Goal: Transaction & Acquisition: Purchase product/service

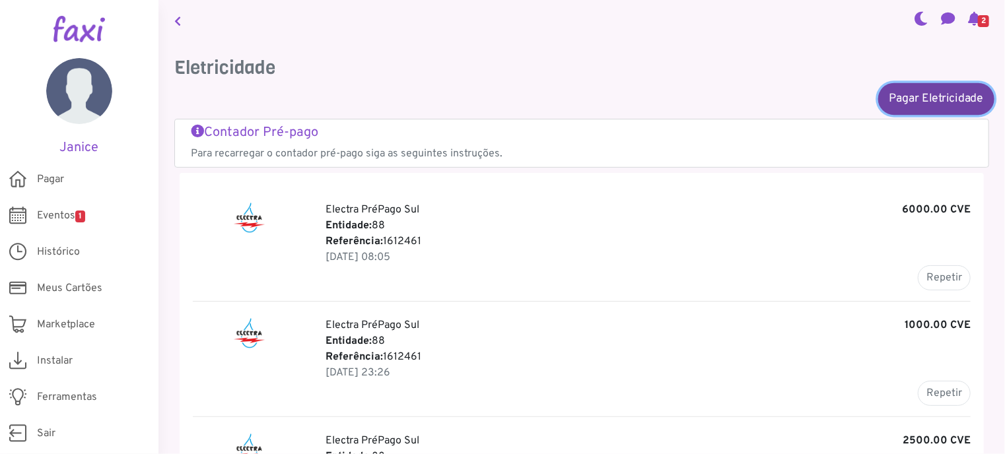
click at [933, 94] on link "Pagar Eletricidade" at bounding box center [936, 99] width 116 height 32
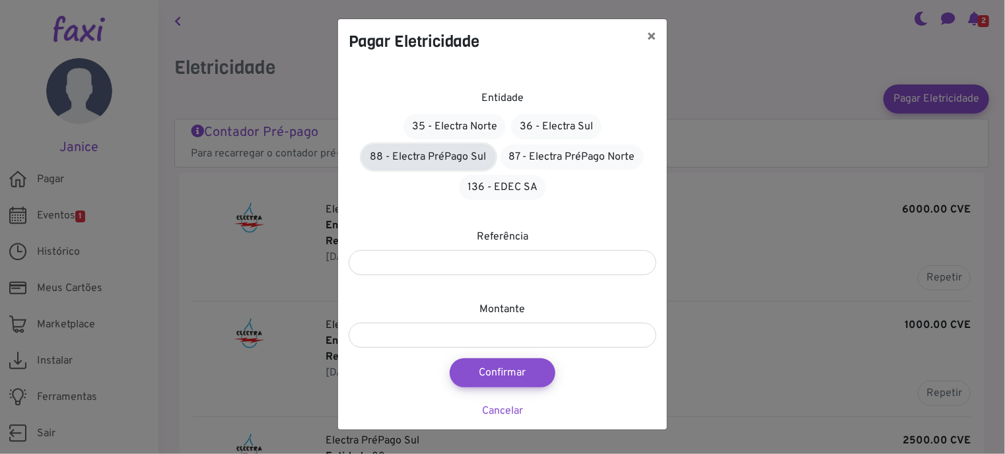
click at [411, 158] on link "88 - Electra PréPago Sul" at bounding box center [428, 157] width 133 height 25
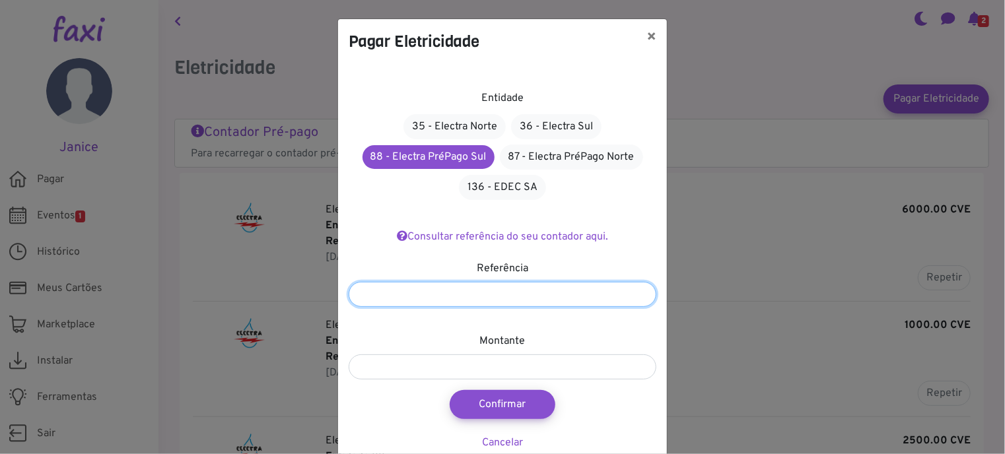
click at [514, 292] on input "number" at bounding box center [503, 294] width 308 height 25
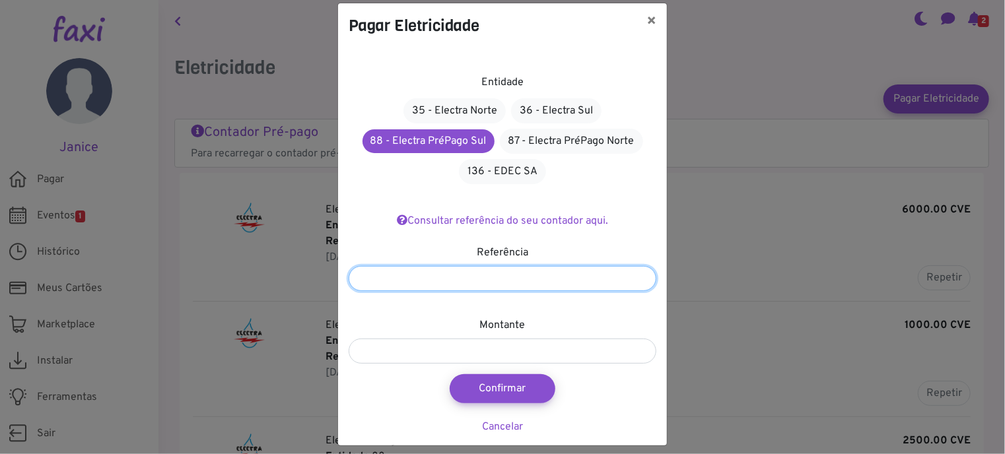
scroll to position [25, 0]
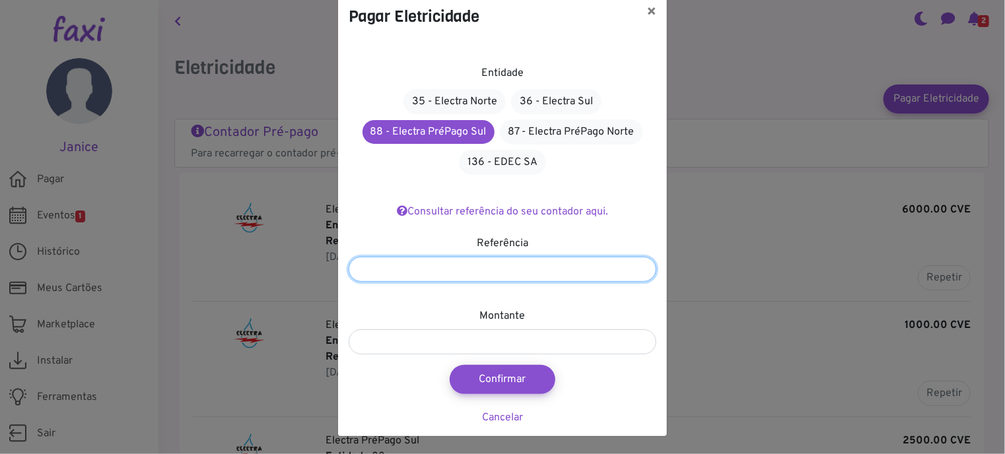
click at [407, 267] on input "number" at bounding box center [503, 269] width 308 height 25
click at [639, 265] on input "*" at bounding box center [503, 269] width 308 height 25
type input "*"
click at [641, 271] on input "*" at bounding box center [503, 269] width 308 height 25
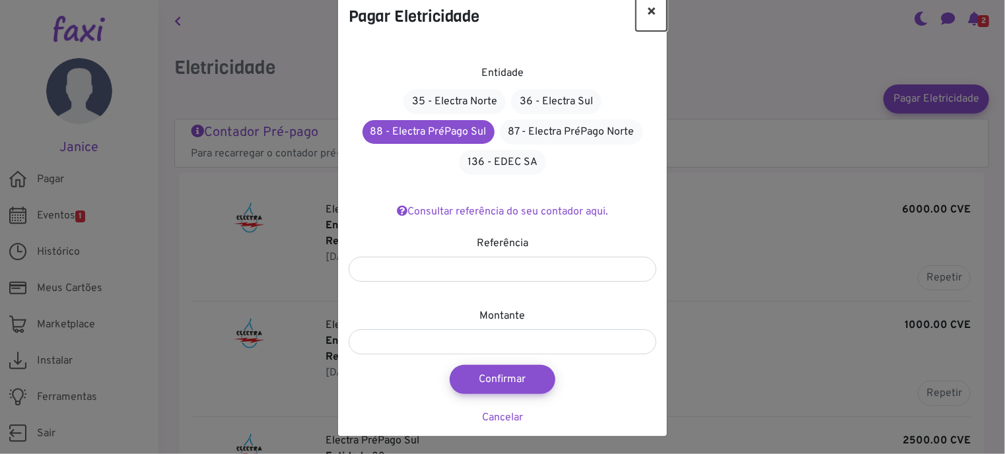
click at [647, 12] on button "×" at bounding box center [651, 12] width 31 height 37
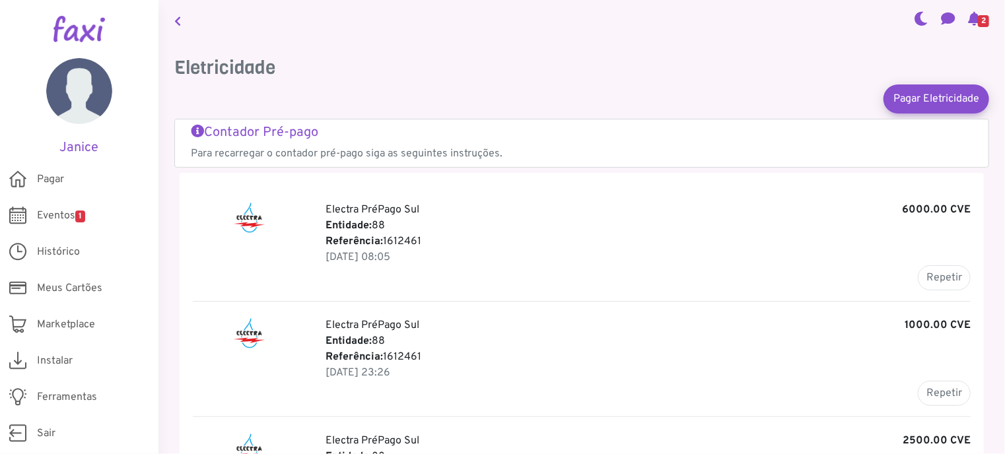
drag, startPoint x: 383, startPoint y: 240, endPoint x: 422, endPoint y: 241, distance: 39.0
click at [422, 241] on p "Referência: 1612461" at bounding box center [647, 242] width 645 height 16
copy p "1612461"
click at [923, 94] on link "Pagar Eletricidade" at bounding box center [936, 99] width 116 height 32
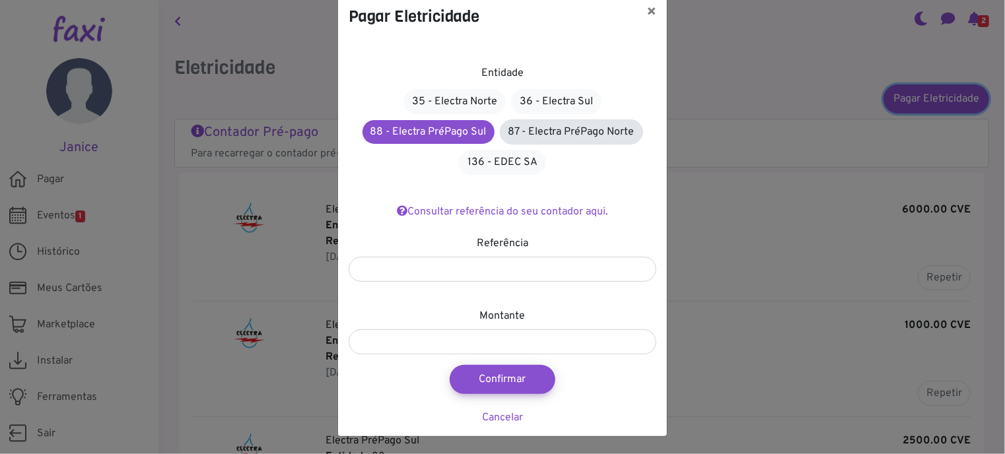
scroll to position [0, 0]
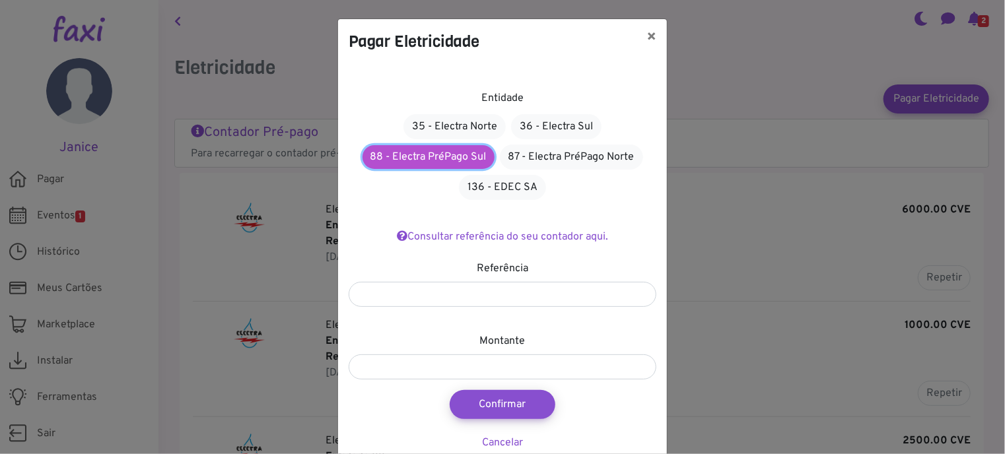
click at [435, 159] on link "88 - Electra PréPago Sul" at bounding box center [428, 157] width 132 height 24
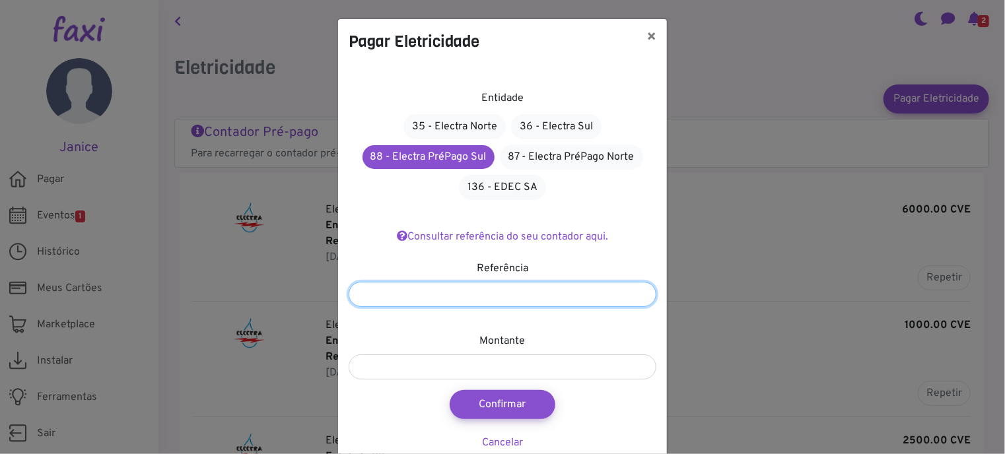
paste input "*******"
type input "*******"
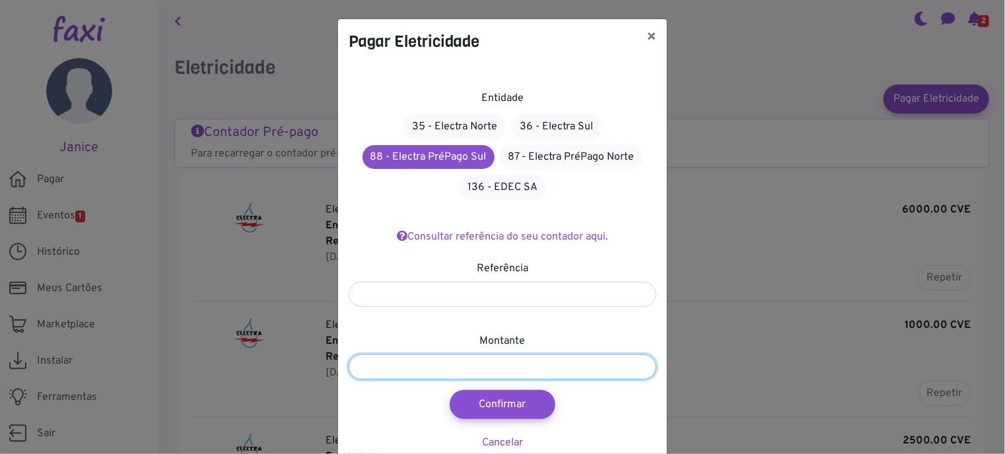
click at [518, 364] on input "number" at bounding box center [503, 366] width 308 height 25
type input "****"
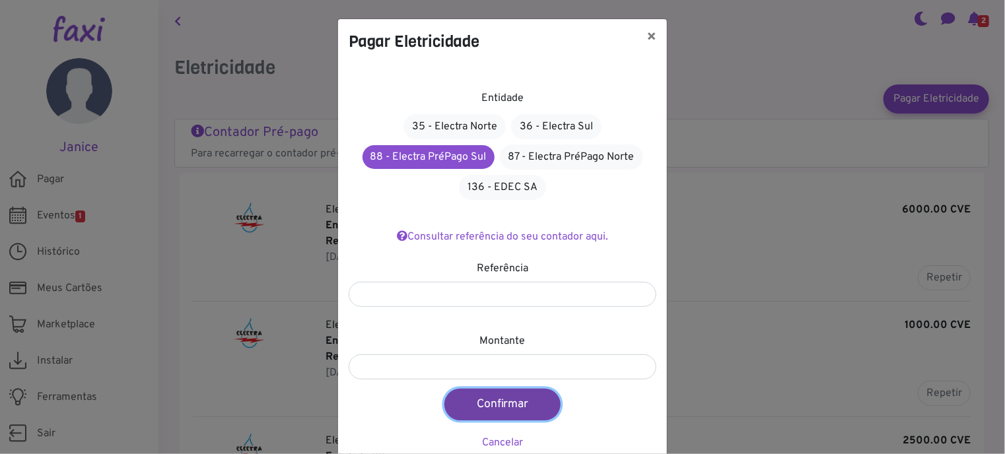
click at [502, 403] on button "Confirmar" at bounding box center [502, 405] width 116 height 32
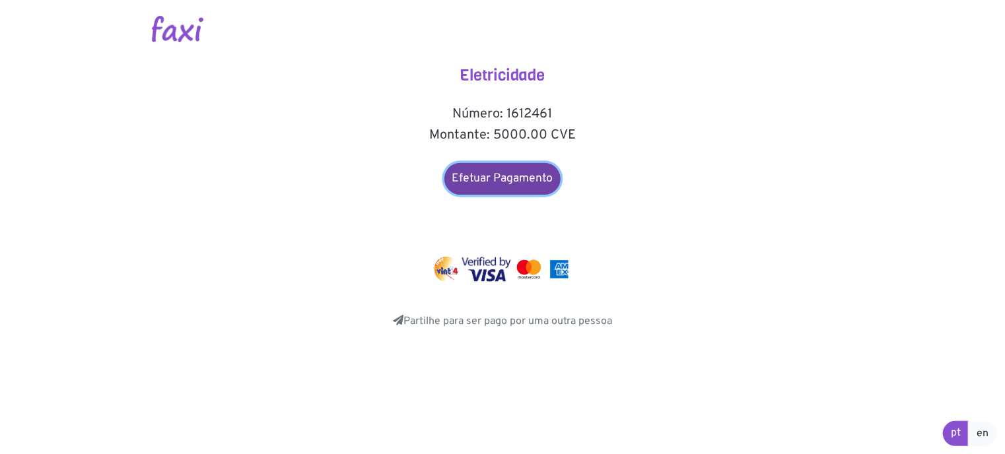
click at [511, 183] on link "Efetuar Pagamento" at bounding box center [502, 179] width 116 height 32
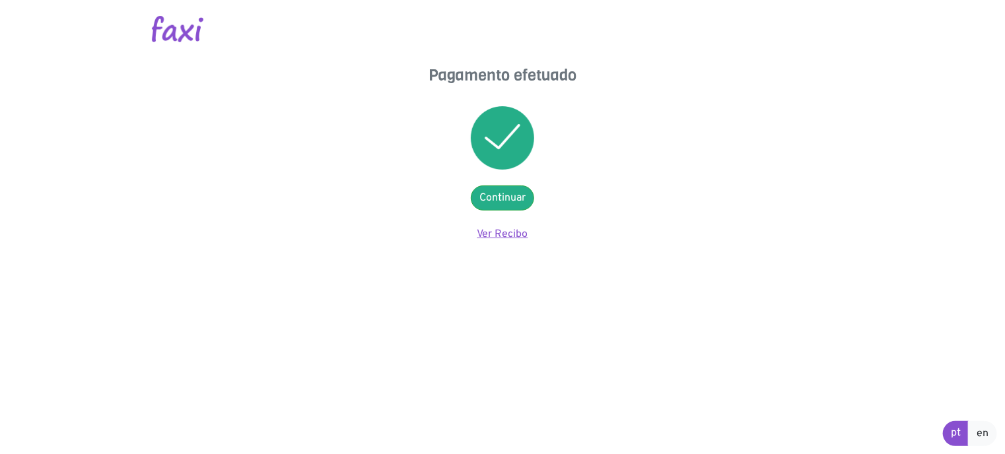
click at [498, 234] on link "Ver Recibo" at bounding box center [502, 234] width 51 height 13
